Goal: Task Accomplishment & Management: Manage account settings

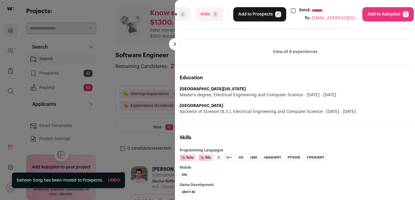
scroll to position [365, 0]
click at [255, 14] on button "Add to Prospects A" at bounding box center [259, 14] width 53 height 14
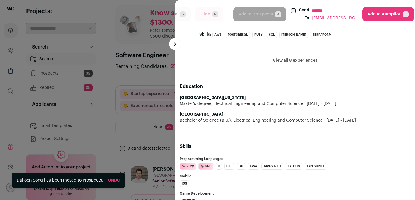
scroll to position [356, 0]
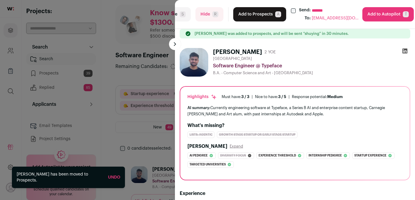
click at [256, 13] on button "Add to Prospects A" at bounding box center [259, 14] width 53 height 14
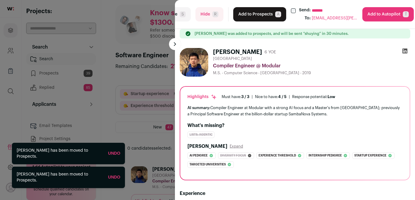
drag, startPoint x: 256, startPoint y: 13, endPoint x: 267, endPoint y: 68, distance: 55.8
click at [267, 68] on turbo-frame "**********" at bounding box center [295, 100] width 240 height 200
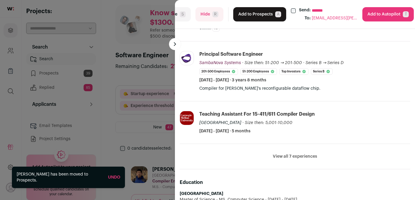
scroll to position [312, 0]
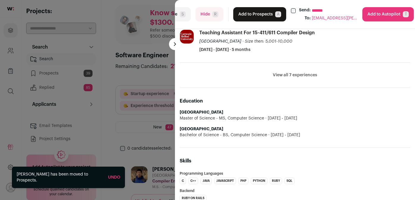
click at [252, 12] on button "Add to Prospects A" at bounding box center [259, 14] width 53 height 14
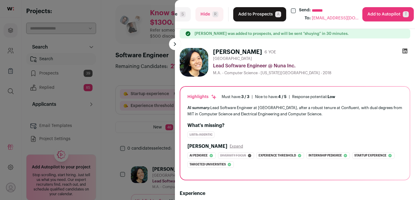
click at [244, 16] on button "Add to Prospects A" at bounding box center [259, 14] width 53 height 14
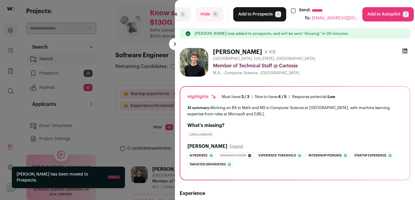
click at [266, 16] on button "Add to Prospects A" at bounding box center [259, 14] width 53 height 14
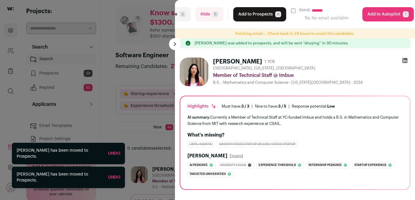
click at [251, 17] on button "Add to Prospects A" at bounding box center [259, 14] width 53 height 14
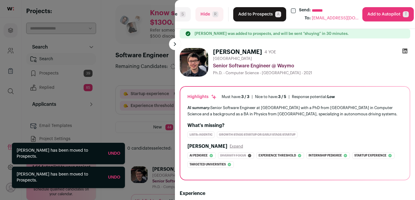
click at [252, 16] on button "Add to Prospects A" at bounding box center [259, 14] width 53 height 14
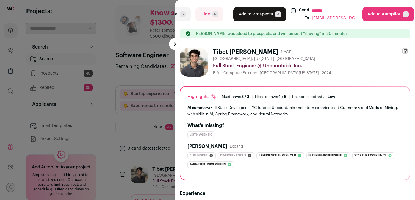
click at [261, 16] on button "Add to Prospects A" at bounding box center [259, 14] width 53 height 14
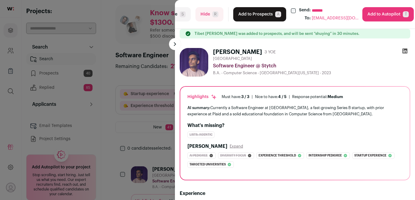
click at [379, 16] on button "Add to Autopilot T" at bounding box center [387, 14] width 51 height 14
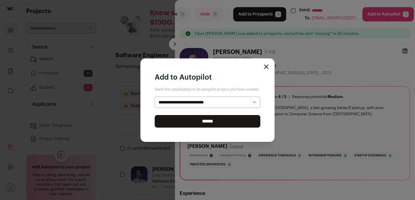
click at [265, 66] on icon "Close modal" at bounding box center [266, 67] width 4 height 4
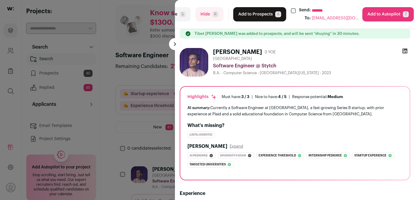
click at [264, 11] on button "Add to Prospects A" at bounding box center [259, 14] width 53 height 14
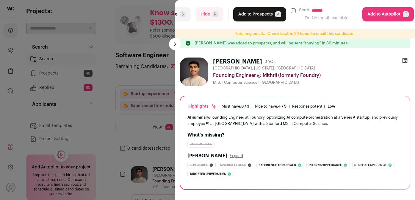
click at [271, 16] on button "Add to Prospects A" at bounding box center [259, 14] width 53 height 14
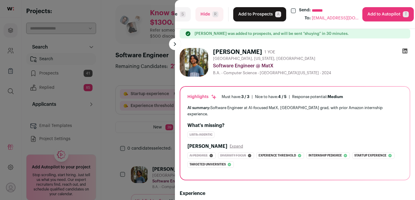
click at [264, 12] on button "Add to Prospects A" at bounding box center [259, 14] width 53 height 14
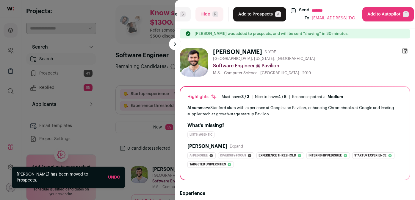
click at [264, 12] on button "Add to Prospects A" at bounding box center [259, 14] width 53 height 14
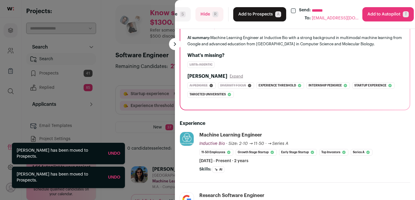
scroll to position [0, 0]
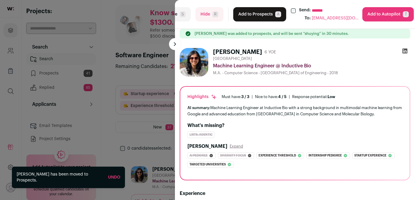
click at [267, 16] on button "Add to Prospects A" at bounding box center [259, 14] width 53 height 14
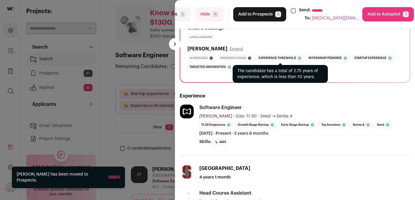
scroll to position [98, 0]
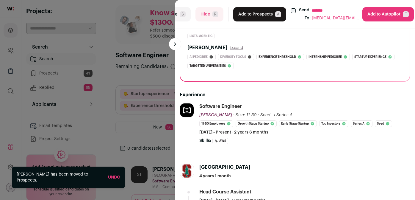
click at [258, 16] on button "Add to Prospects A" at bounding box center [259, 14] width 53 height 14
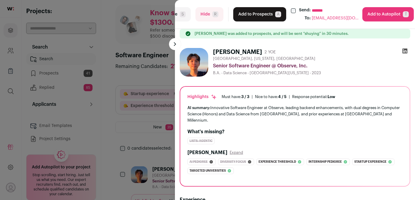
click at [371, 14] on button "Add to Autopilot T" at bounding box center [387, 14] width 51 height 14
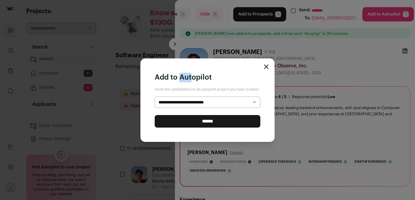
drag, startPoint x: 371, startPoint y: 14, endPoint x: 347, endPoint y: 17, distance: 24.3
click at [362, 17] on div "**********" at bounding box center [207, 100] width 415 height 200
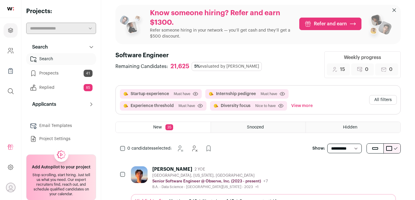
click at [210, 170] on div "[PERSON_NAME] 2 YOE" at bounding box center [210, 169] width 116 height 6
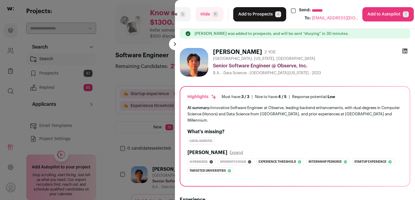
click at [250, 20] on button "Add to Prospects A" at bounding box center [259, 14] width 53 height 14
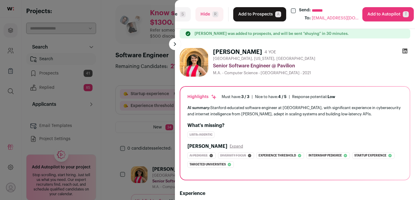
click at [270, 19] on button "Add to Prospects A" at bounding box center [259, 14] width 53 height 14
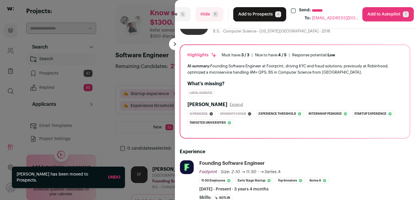
scroll to position [0, 0]
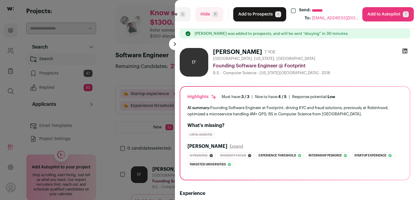
click at [267, 21] on button "Add to Prospects A" at bounding box center [259, 14] width 53 height 14
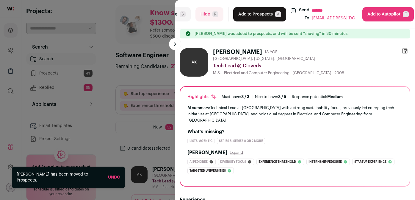
click at [260, 18] on button "Add to Prospects A" at bounding box center [259, 14] width 53 height 14
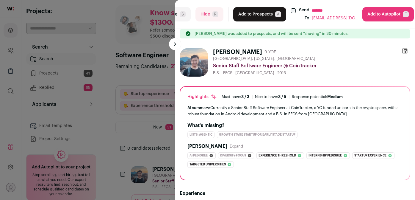
click at [252, 15] on button "Add to Prospects A" at bounding box center [259, 14] width 53 height 14
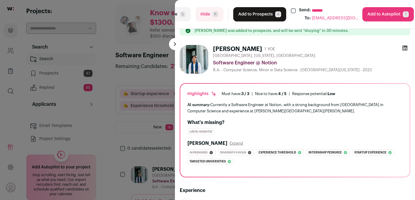
scroll to position [3, 0]
click at [263, 17] on button "Add to Prospects A" at bounding box center [259, 14] width 53 height 14
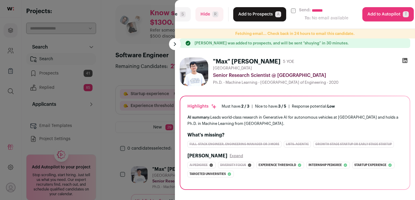
click at [214, 17] on span "R" at bounding box center [215, 14] width 6 height 6
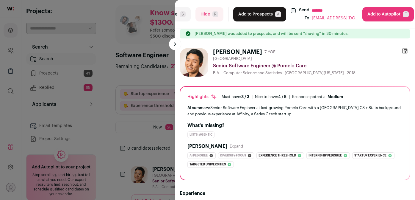
click at [263, 11] on button "Add to Prospects A" at bounding box center [259, 14] width 53 height 14
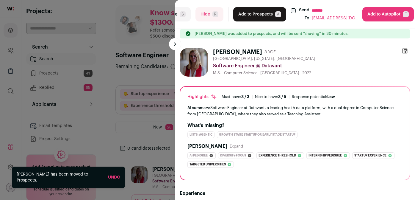
click at [255, 12] on button "Add to Prospects A" at bounding box center [259, 14] width 53 height 14
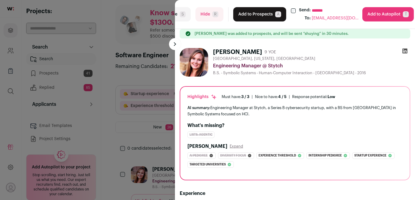
click at [248, 11] on button "Add to Prospects A" at bounding box center [259, 14] width 53 height 14
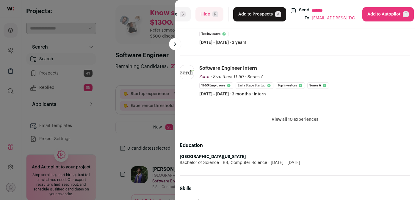
scroll to position [0, 0]
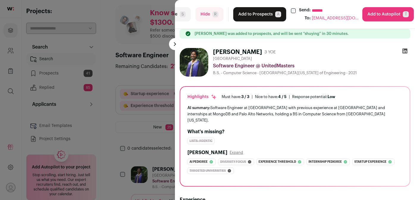
click at [271, 13] on button "Add to Prospects A" at bounding box center [259, 14] width 53 height 14
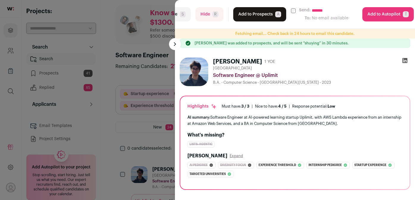
click at [271, 12] on button "Add to Prospects A" at bounding box center [259, 14] width 53 height 14
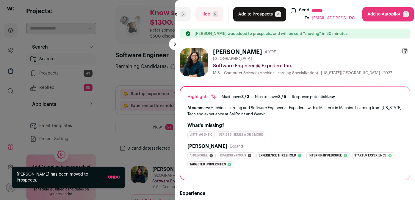
click at [260, 13] on button "Add to Prospects A" at bounding box center [259, 14] width 53 height 14
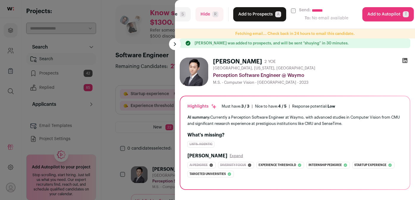
click at [215, 15] on span "R" at bounding box center [215, 14] width 6 height 6
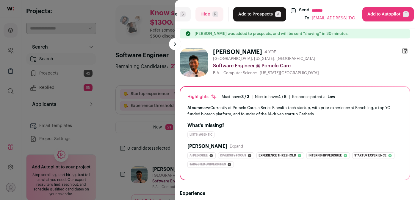
click at [247, 16] on button "Add to Prospects A" at bounding box center [259, 14] width 53 height 14
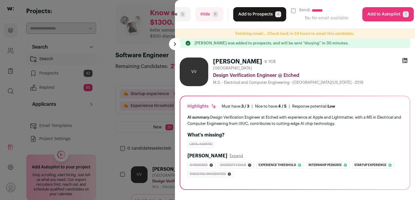
click at [210, 10] on button "Hide R" at bounding box center [209, 14] width 28 height 14
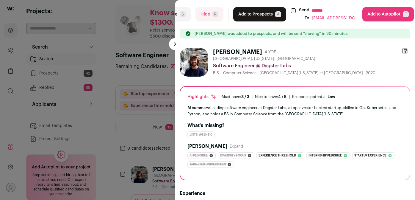
click at [249, 17] on button "Add to Prospects A" at bounding box center [259, 14] width 53 height 14
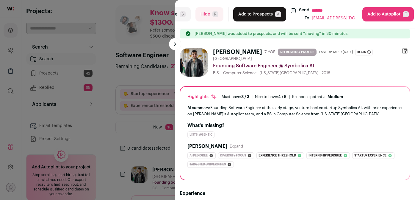
click at [257, 15] on button "Add to Prospects A" at bounding box center [259, 14] width 53 height 14
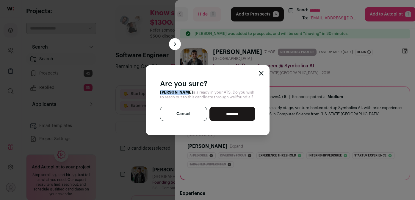
drag, startPoint x: 183, startPoint y: 91, endPoint x: 156, endPoint y: 91, distance: 27.4
click at [156, 91] on div "Are you sure? [PERSON_NAME] is already in your ATS. Do you wish to reach out to…" at bounding box center [208, 100] width 124 height 70
copy strong "[PERSON_NAME]"
click at [181, 114] on button "Cancel" at bounding box center [183, 113] width 47 height 14
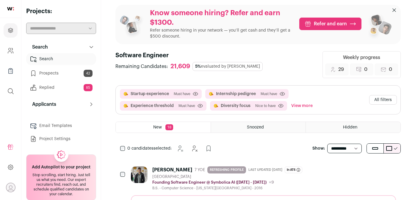
click at [170, 172] on div "[PERSON_NAME]" at bounding box center [172, 170] width 40 height 6
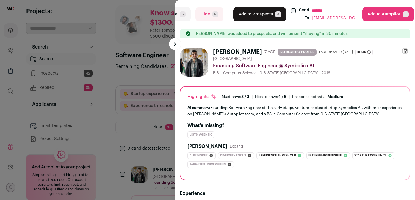
click at [200, 15] on button "Hide R" at bounding box center [209, 14] width 28 height 14
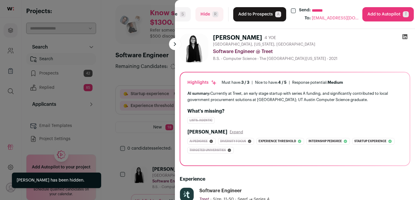
click at [261, 16] on button "Add to Prospects A" at bounding box center [259, 14] width 53 height 14
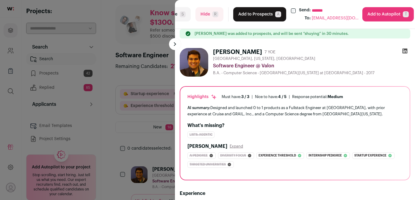
click at [245, 18] on button "Add to Prospects A" at bounding box center [259, 14] width 53 height 14
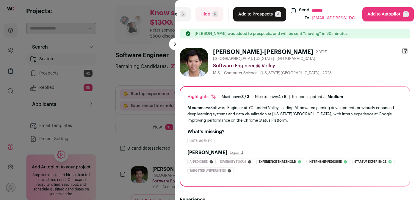
click at [263, 20] on button "Add to Prospects A" at bounding box center [259, 14] width 53 height 14
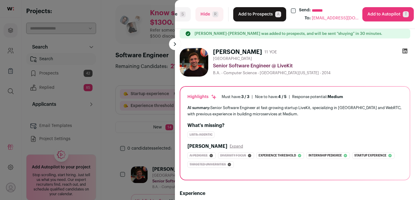
click at [259, 17] on button "Add to Prospects A" at bounding box center [259, 14] width 53 height 14
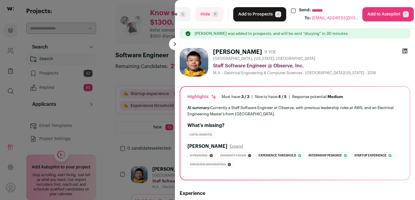
click at [260, 20] on button "Add to Prospects A" at bounding box center [259, 14] width 53 height 14
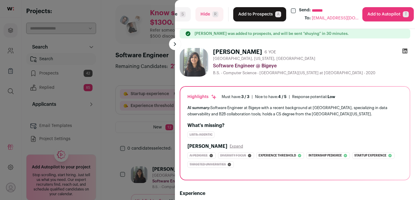
click at [255, 18] on button "Add to Prospects A" at bounding box center [259, 14] width 53 height 14
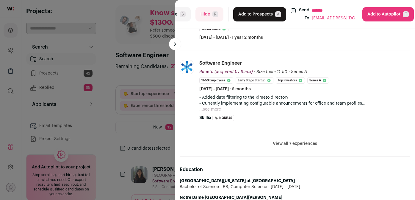
scroll to position [34, 0]
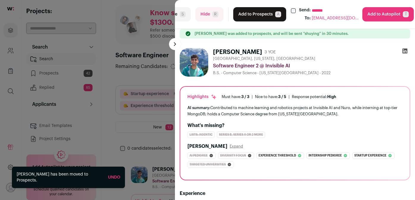
click at [252, 17] on button "Add to Prospects A" at bounding box center [259, 14] width 53 height 14
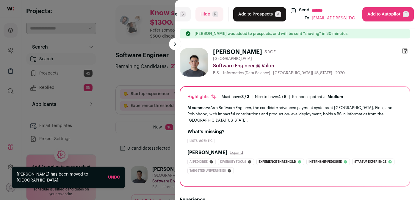
click at [265, 19] on button "Add to Prospects A" at bounding box center [259, 14] width 53 height 14
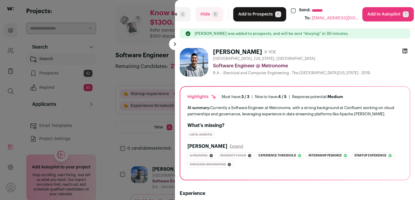
click at [254, 12] on button "Add to Prospects A" at bounding box center [259, 14] width 53 height 14
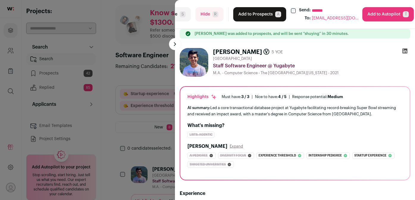
click at [375, 13] on button "Add to Autopilot T" at bounding box center [387, 14] width 51 height 14
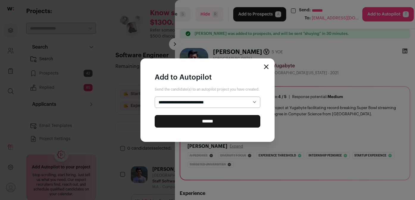
click at [266, 63] on div "**********" at bounding box center [207, 99] width 134 height 83
click at [265, 66] on icon "Close modal" at bounding box center [266, 67] width 4 height 4
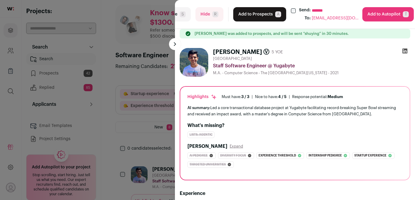
click at [258, 13] on button "Add to Prospects A" at bounding box center [259, 14] width 53 height 14
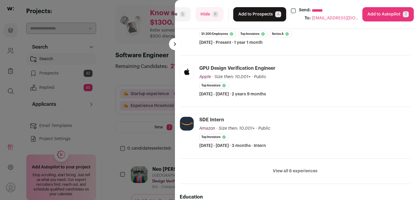
scroll to position [191, 0]
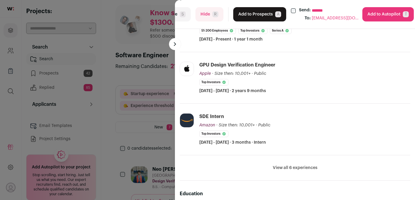
click at [206, 16] on button "Hide R" at bounding box center [209, 14] width 28 height 14
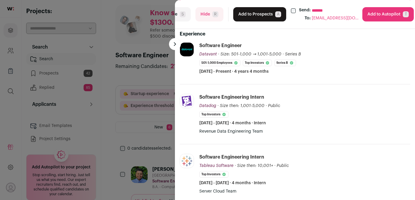
scroll to position [155, 0]
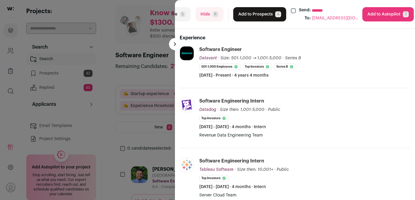
click at [218, 12] on button "Hide R" at bounding box center [209, 14] width 28 height 14
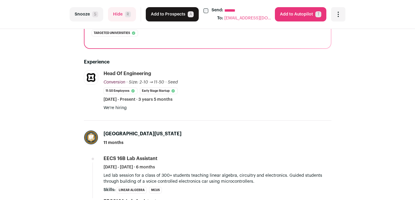
scroll to position [109, 0]
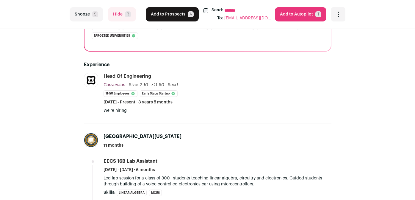
click at [116, 12] on button "Hide R" at bounding box center [122, 14] width 28 height 14
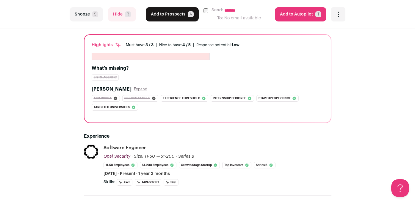
scroll to position [0, 0]
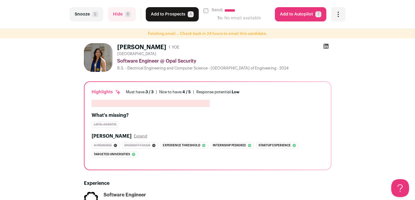
click at [164, 13] on button "Add to Prospects A" at bounding box center [172, 14] width 53 height 14
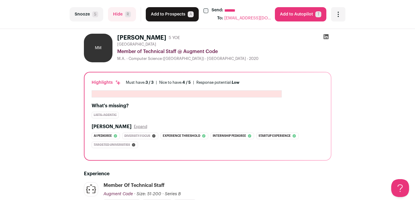
click at [176, 10] on button "Add to Prospects A" at bounding box center [172, 14] width 53 height 14
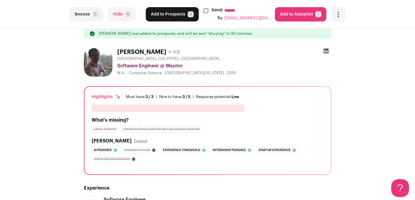
click at [169, 10] on button "Add to Prospects A" at bounding box center [172, 14] width 53 height 14
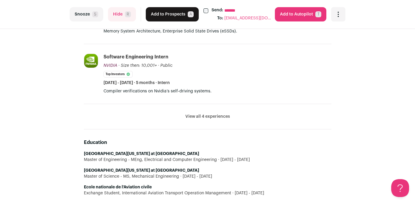
scroll to position [254, 0]
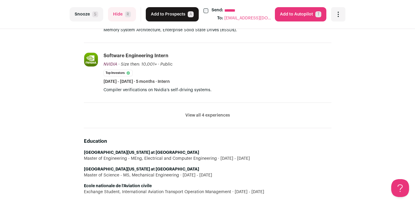
click at [125, 16] on button "Hide R" at bounding box center [122, 14] width 28 height 14
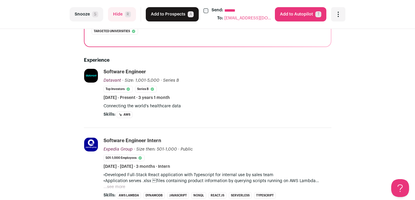
scroll to position [124, 0]
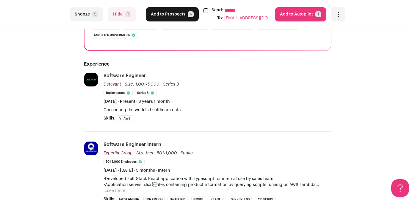
click at [184, 17] on button "Add to Prospects A" at bounding box center [172, 14] width 53 height 14
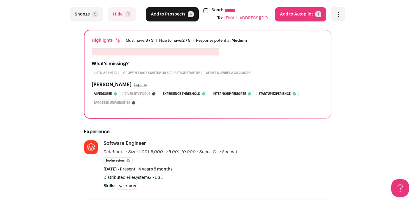
scroll to position [0, 0]
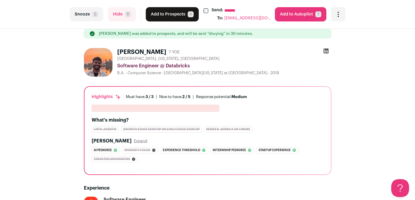
click at [181, 17] on button "Add to Prospects A" at bounding box center [172, 14] width 53 height 14
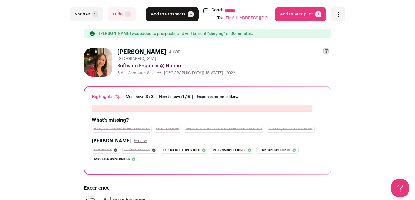
click at [175, 19] on button "Add to Prospects A" at bounding box center [172, 14] width 53 height 14
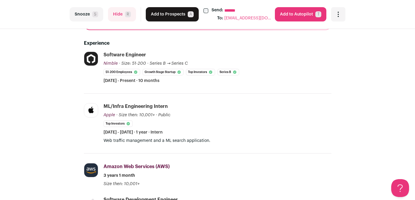
scroll to position [144, 0]
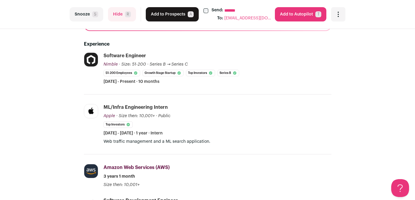
click at [171, 18] on button "Add to Prospects A" at bounding box center [172, 14] width 53 height 14
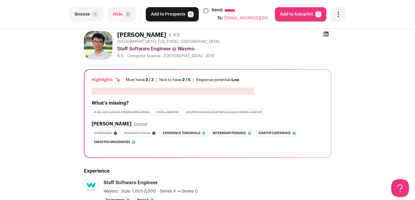
scroll to position [5, 0]
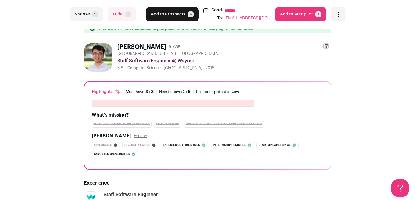
click at [178, 16] on button "Add to Prospects A" at bounding box center [172, 14] width 53 height 14
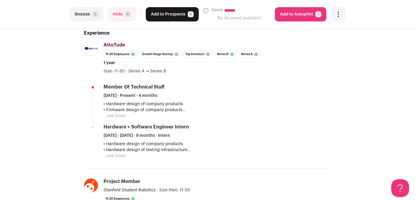
scroll to position [163, 0]
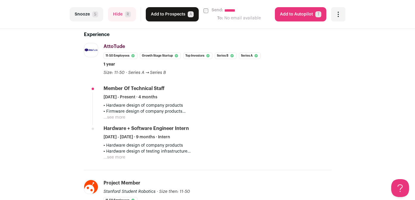
click at [127, 11] on span "R" at bounding box center [128, 14] width 6 height 6
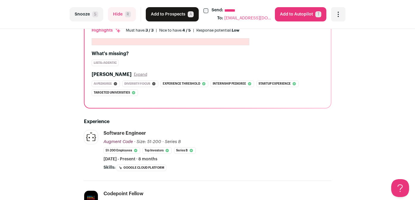
scroll to position [0, 0]
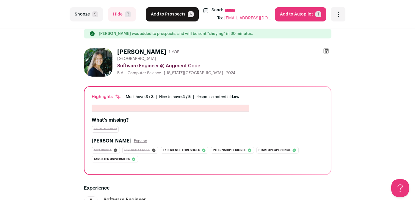
click at [170, 18] on button "Add to Prospects A" at bounding box center [172, 14] width 53 height 14
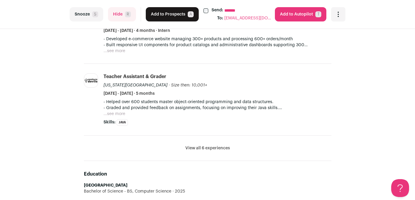
scroll to position [438, 0]
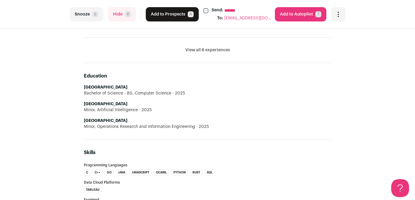
click at [120, 19] on button "Hide R" at bounding box center [122, 14] width 28 height 14
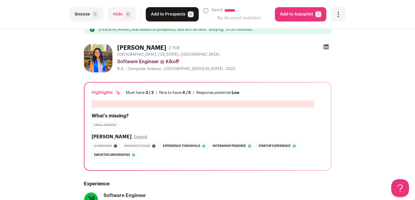
scroll to position [15, 0]
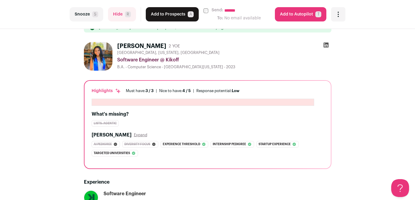
click at [178, 17] on button "Add to Prospects A" at bounding box center [172, 14] width 53 height 14
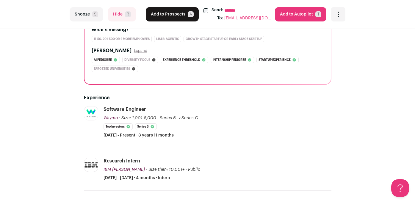
scroll to position [70, 0]
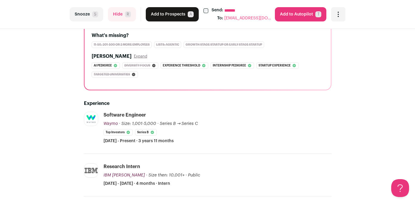
click at [125, 12] on button "Hide R" at bounding box center [122, 14] width 28 height 14
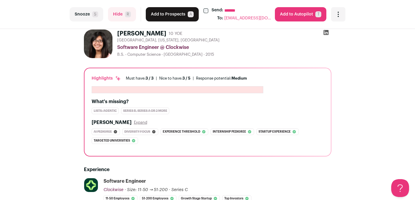
scroll to position [0, 0]
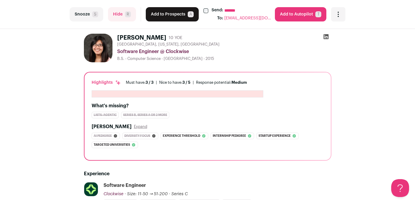
click at [176, 18] on button "Add to Prospects A" at bounding box center [172, 14] width 53 height 14
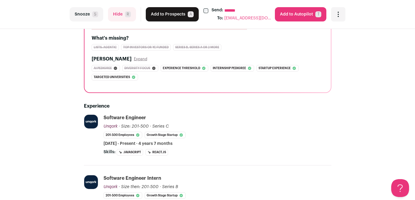
scroll to position [48, 0]
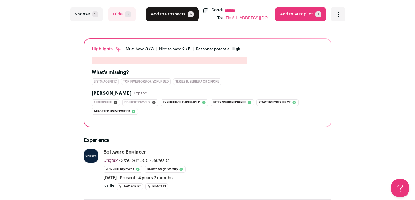
click at [167, 16] on button "Add to Prospects A" at bounding box center [172, 14] width 53 height 14
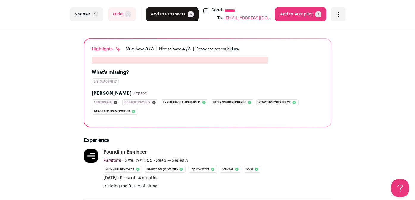
click at [190, 12] on span "A" at bounding box center [191, 14] width 6 height 6
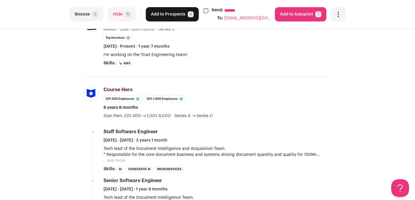
scroll to position [0, 0]
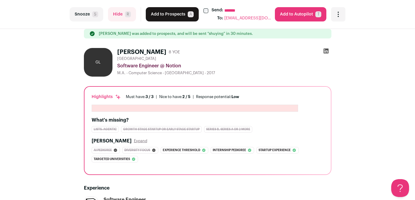
click at [165, 16] on button "Add to Prospects A" at bounding box center [172, 14] width 53 height 14
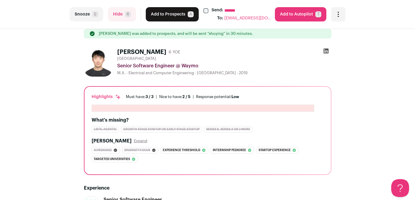
click at [170, 18] on button "Add to Prospects A" at bounding box center [172, 14] width 53 height 14
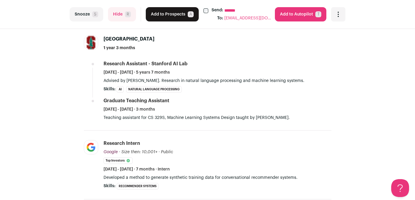
scroll to position [220, 0]
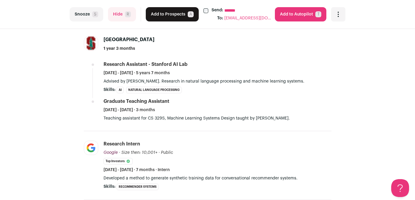
click at [178, 14] on button "Add to Prospects A" at bounding box center [172, 14] width 53 height 14
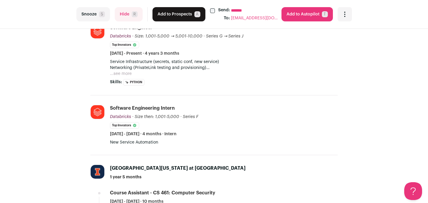
scroll to position [164, 0]
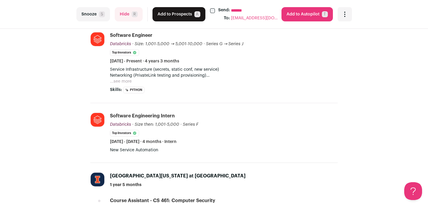
click at [126, 15] on button "Hide R" at bounding box center [129, 14] width 28 height 14
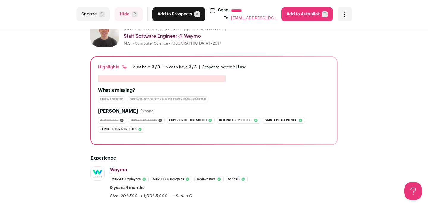
scroll to position [0, 0]
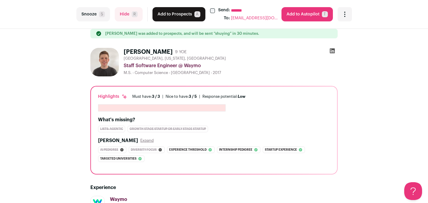
click at [123, 17] on button "Hide R" at bounding box center [129, 14] width 28 height 14
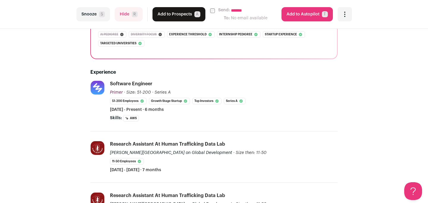
scroll to position [107, 0]
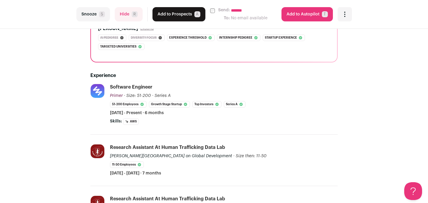
click at [123, 20] on button "Hide R" at bounding box center [129, 14] width 28 height 14
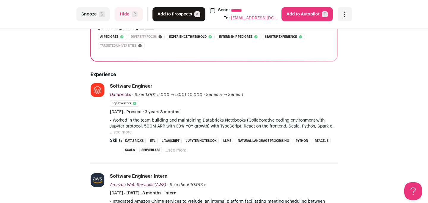
scroll to position [0, 0]
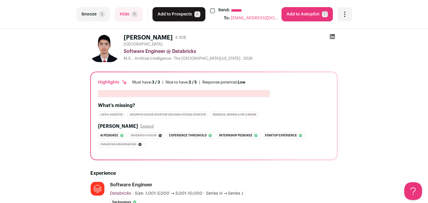
click at [128, 17] on button "Hide R" at bounding box center [129, 14] width 28 height 14
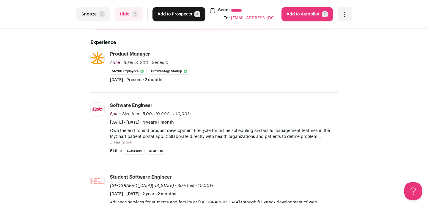
scroll to position [134, 0]
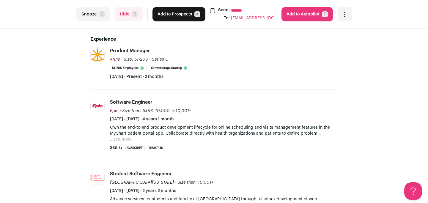
click at [132, 14] on span "R" at bounding box center [135, 14] width 6 height 6
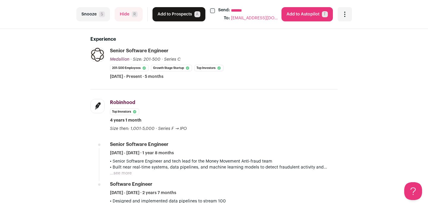
click at [174, 15] on button "Add to Prospects A" at bounding box center [179, 14] width 53 height 14
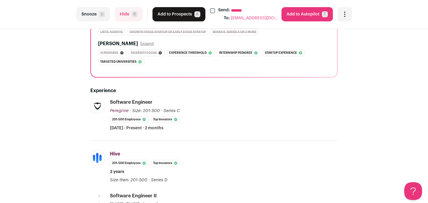
scroll to position [0, 0]
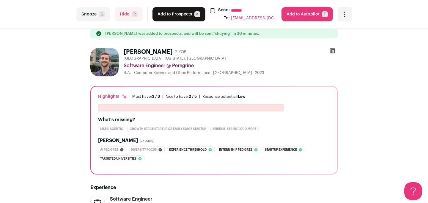
click at [174, 13] on button "Add to Prospects A" at bounding box center [179, 14] width 53 height 14
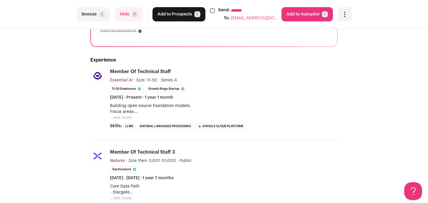
scroll to position [37, 0]
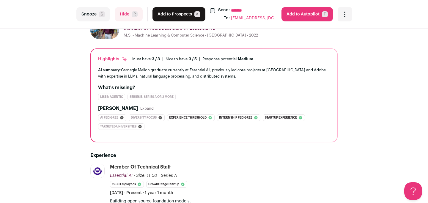
click at [175, 19] on button "Add to Prospects A" at bounding box center [179, 14] width 53 height 14
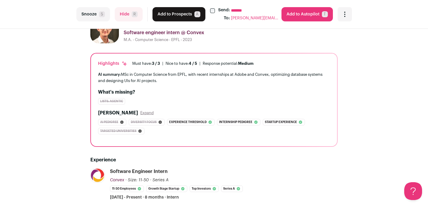
scroll to position [34, 0]
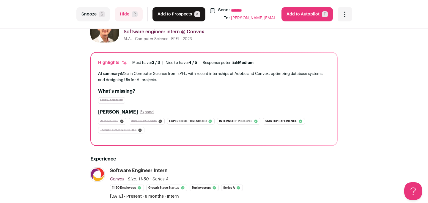
click at [129, 17] on button "Hide R" at bounding box center [129, 14] width 28 height 14
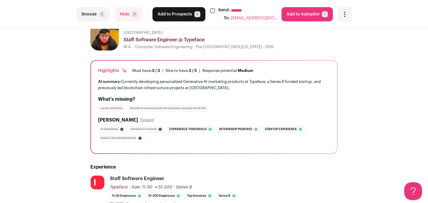
scroll to position [25, 0]
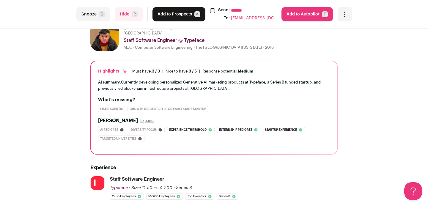
click at [184, 16] on button "Add to Prospects A" at bounding box center [179, 14] width 53 height 14
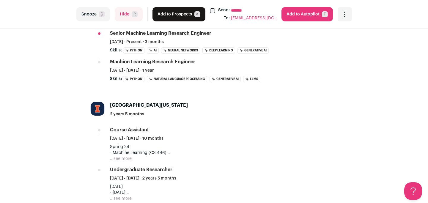
scroll to position [215, 0]
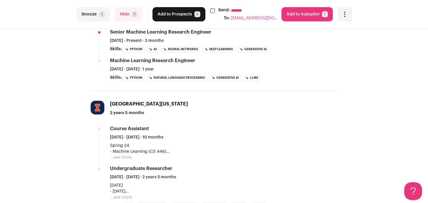
click at [124, 11] on button "Hide R" at bounding box center [129, 14] width 28 height 14
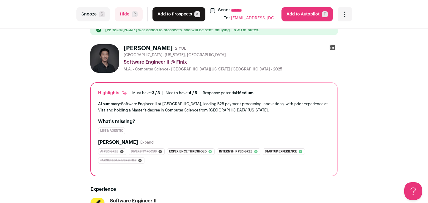
scroll to position [3, 0]
click at [129, 15] on button "Hide R" at bounding box center [129, 14] width 28 height 14
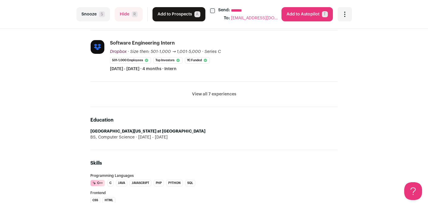
scroll to position [357, 0]
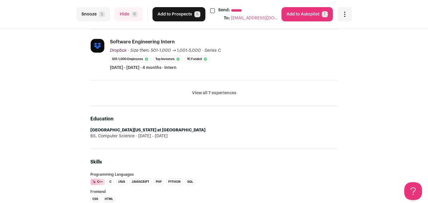
click at [131, 13] on button "Hide R" at bounding box center [129, 14] width 28 height 14
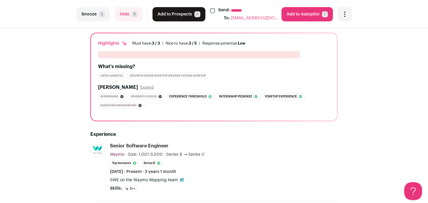
scroll to position [0, 0]
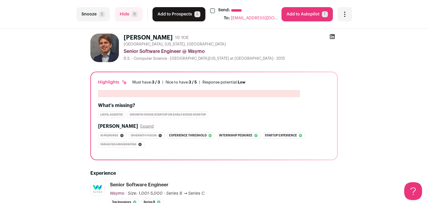
click at [134, 9] on button "Hide R" at bounding box center [129, 14] width 28 height 14
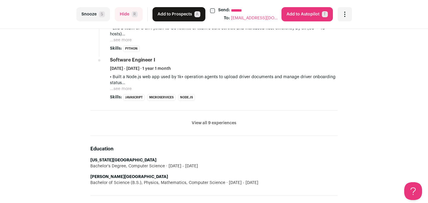
scroll to position [504, 0]
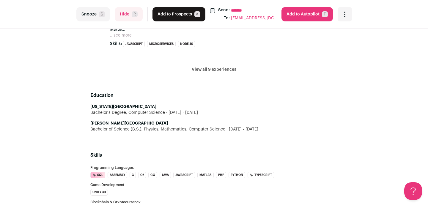
click at [175, 14] on button "Add to Prospects A" at bounding box center [179, 14] width 53 height 14
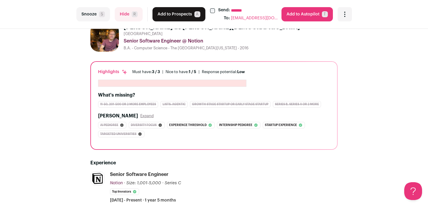
scroll to position [0, 0]
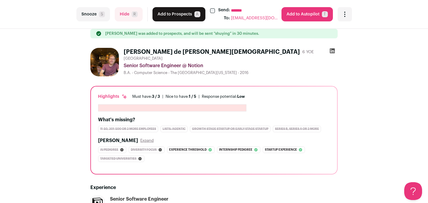
drag, startPoint x: 131, startPoint y: 15, endPoint x: 134, endPoint y: 49, distance: 34.0
click at [175, 16] on button "Add to Prospects A" at bounding box center [179, 14] width 53 height 14
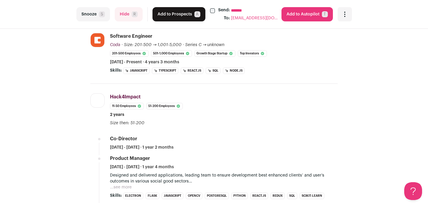
scroll to position [166, 0]
click at [170, 18] on button "Add to Prospects A" at bounding box center [179, 14] width 53 height 14
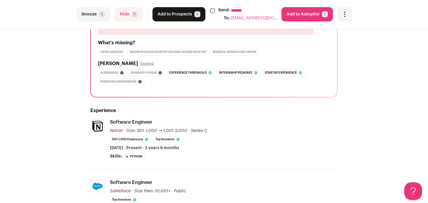
scroll to position [0, 0]
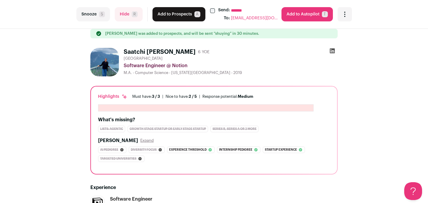
click at [178, 18] on button "Add to Prospects A" at bounding box center [179, 14] width 53 height 14
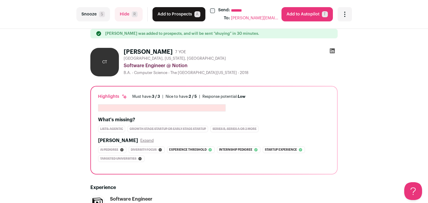
click at [180, 17] on button "Add to Prospects A" at bounding box center [179, 14] width 53 height 14
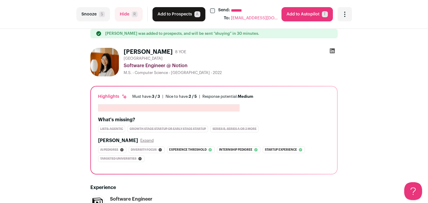
click at [178, 15] on button "Add to Prospects A" at bounding box center [179, 14] width 53 height 14
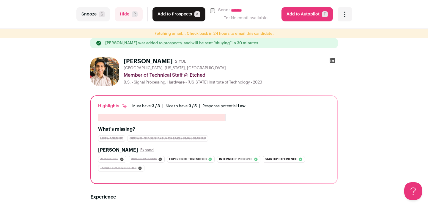
click at [176, 16] on button "Add to Prospects A" at bounding box center [179, 14] width 53 height 14
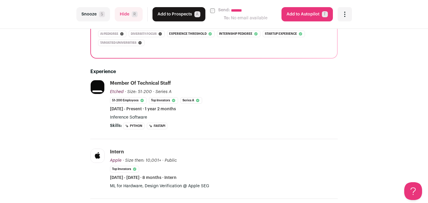
scroll to position [166, 0]
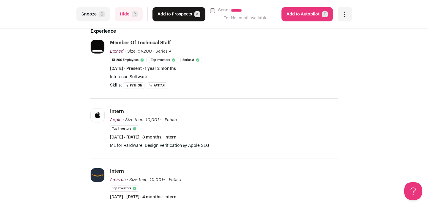
click at [171, 14] on button "Add to Prospects A" at bounding box center [179, 14] width 53 height 14
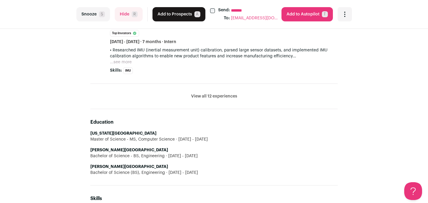
scroll to position [323, 0]
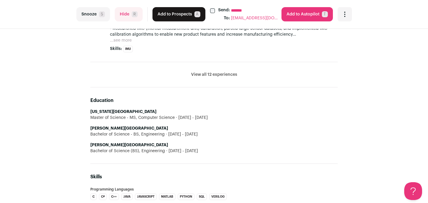
click at [133, 17] on span "R" at bounding box center [135, 14] width 6 height 6
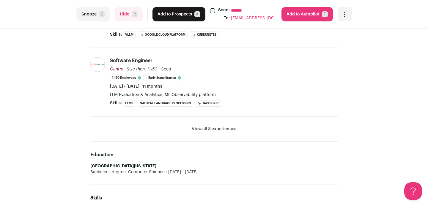
scroll to position [246, 0]
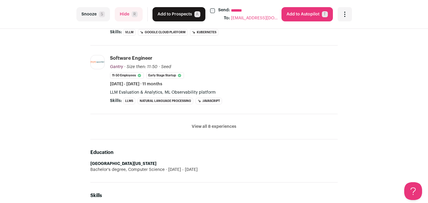
click at [210, 126] on button "View all 8 experiences" at bounding box center [214, 127] width 45 height 6
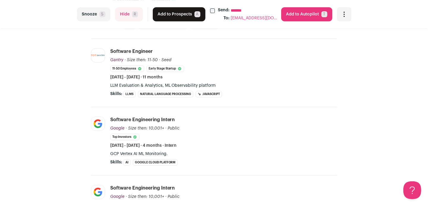
scroll to position [66, 0]
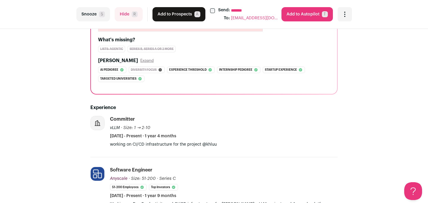
click at [175, 18] on button "Add to Prospects A" at bounding box center [179, 14] width 53 height 14
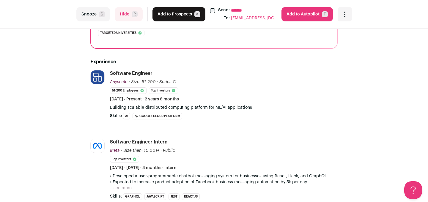
scroll to position [0, 0]
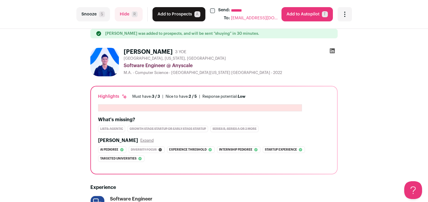
click at [166, 18] on button "Add to Prospects A" at bounding box center [179, 14] width 53 height 14
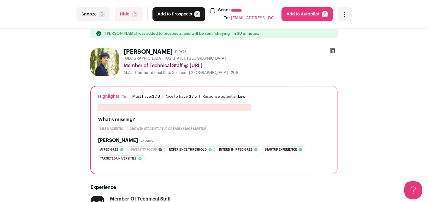
click at [168, 16] on button "Add to Prospects A" at bounding box center [179, 14] width 53 height 14
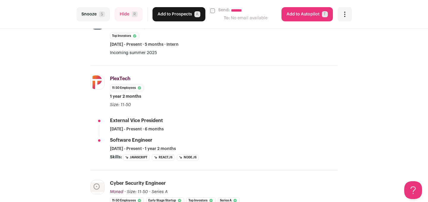
scroll to position [194, 0]
